Goal: Check status

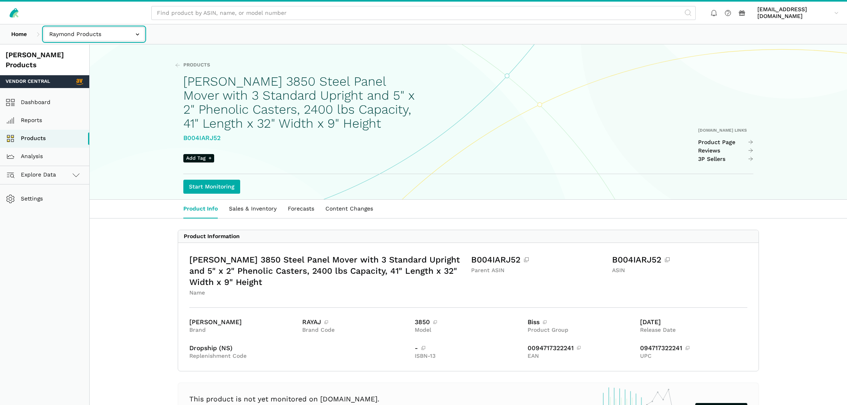
click at [103, 34] on input "text" at bounding box center [94, 34] width 101 height 14
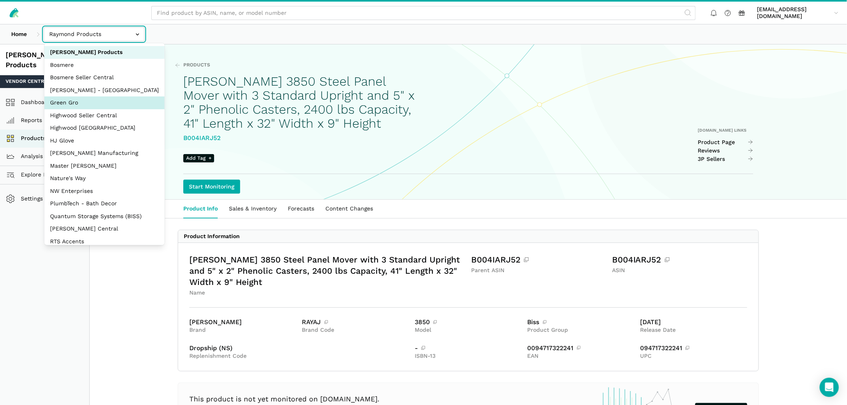
select select "mkX89zVSJd1rYq3hDUYbHgoA"
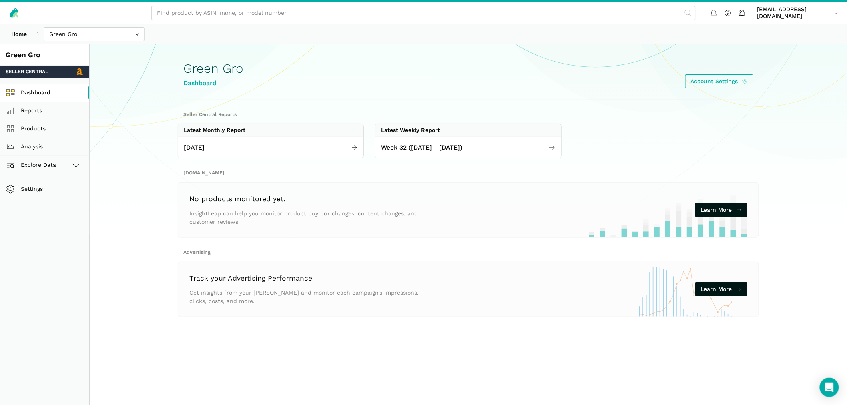
click at [34, 93] on link "Dashboard" at bounding box center [44, 93] width 89 height 18
click at [205, 147] on span "[DATE]" at bounding box center [194, 148] width 21 height 10
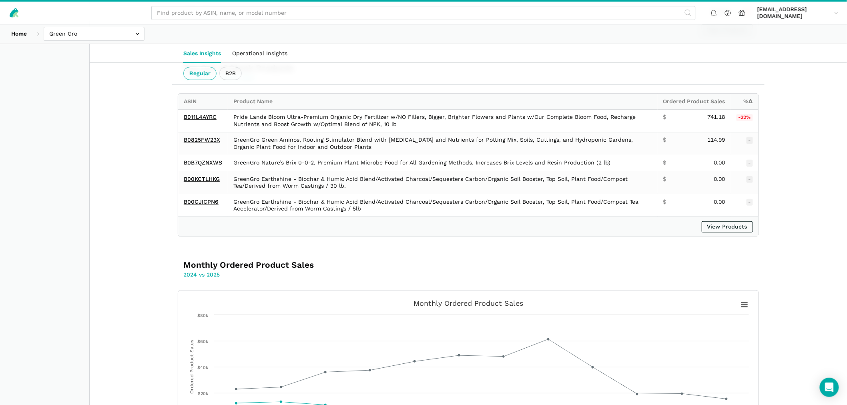
scroll to position [1497, 0]
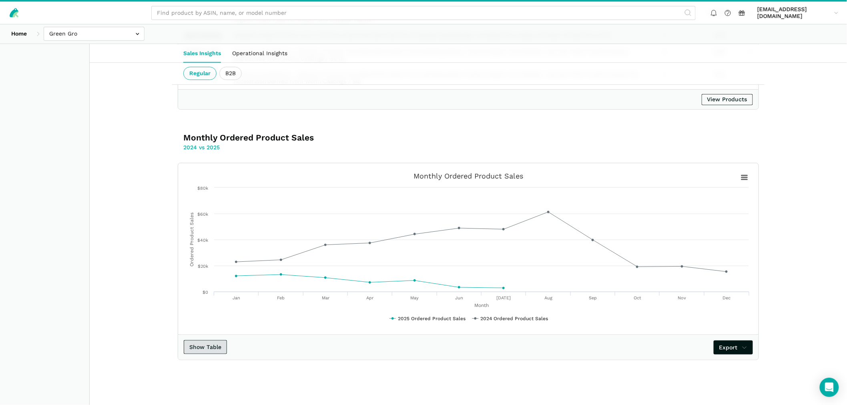
click at [220, 343] on button "Show Table" at bounding box center [205, 347] width 43 height 14
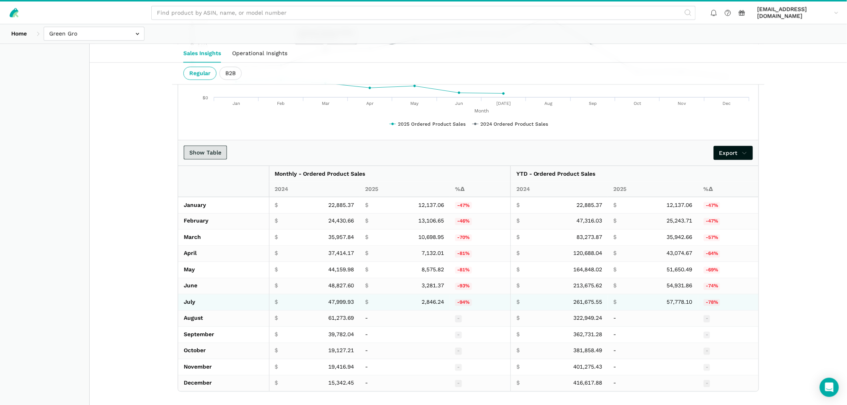
scroll to position [1724, 0]
